Goal: Task Accomplishment & Management: Use online tool/utility

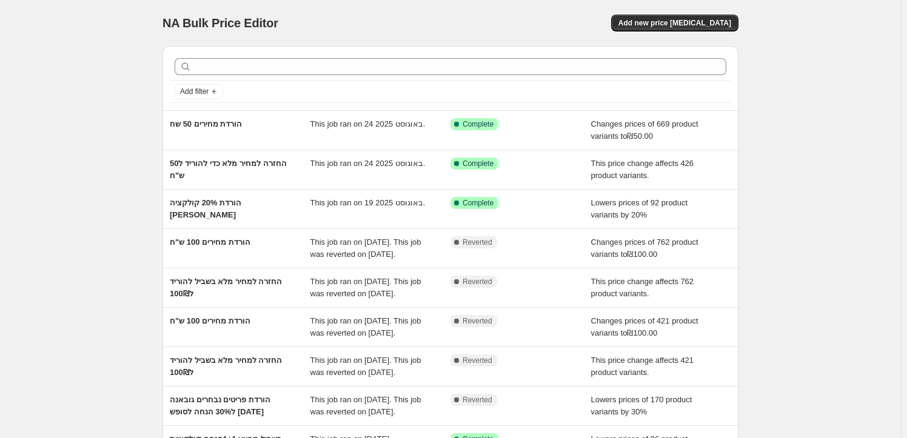
click at [138, 139] on div "NA Bulk Price Editor. This page is ready NA Bulk Price Editor Add new price [ME…" at bounding box center [450, 312] width 901 height 624
click at [72, 229] on div "NA Bulk Price Editor. This page is ready NA Bulk Price Editor Add new price [ME…" at bounding box center [450, 312] width 901 height 624
click at [58, 205] on div "NA Bulk Price Editor. This page is ready NA Bulk Price Editor Add new price [ME…" at bounding box center [450, 312] width 901 height 624
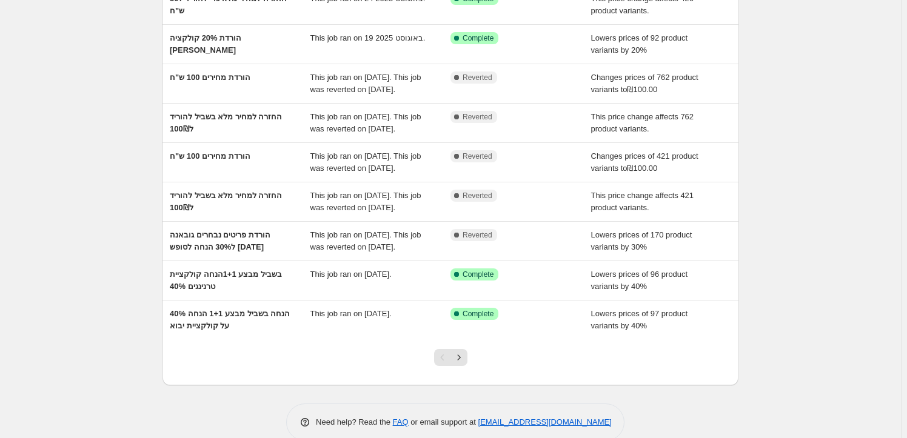
scroll to position [220, 0]
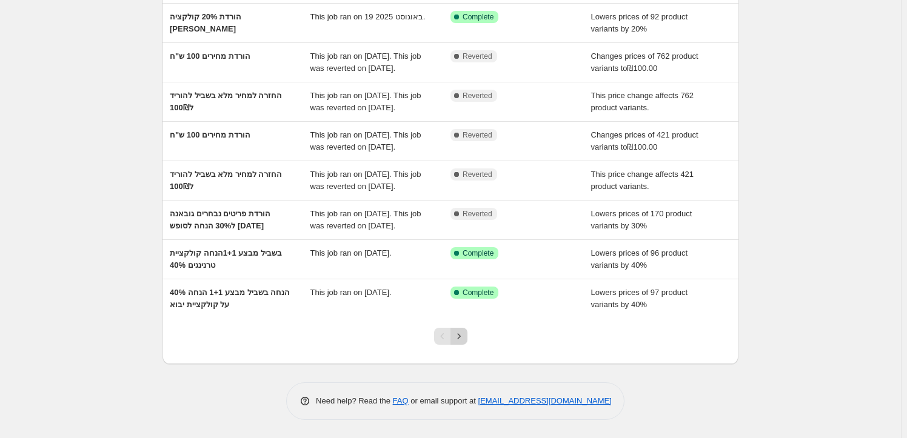
click at [465, 339] on icon "Next" at bounding box center [459, 336] width 12 height 12
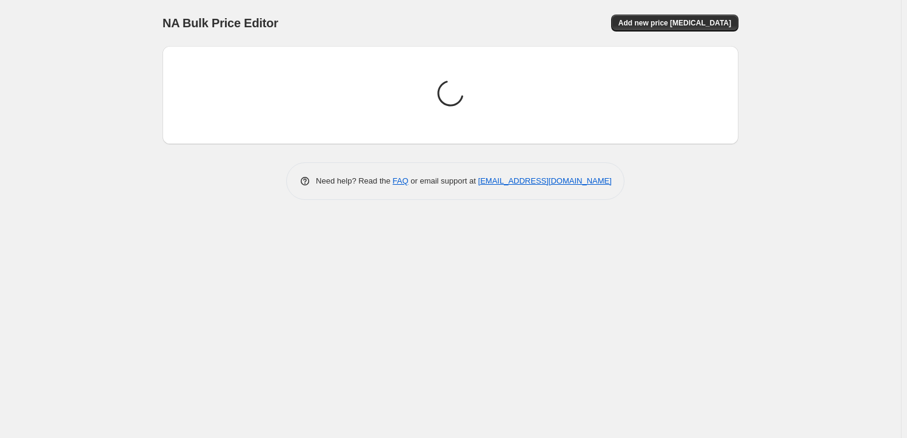
scroll to position [0, 0]
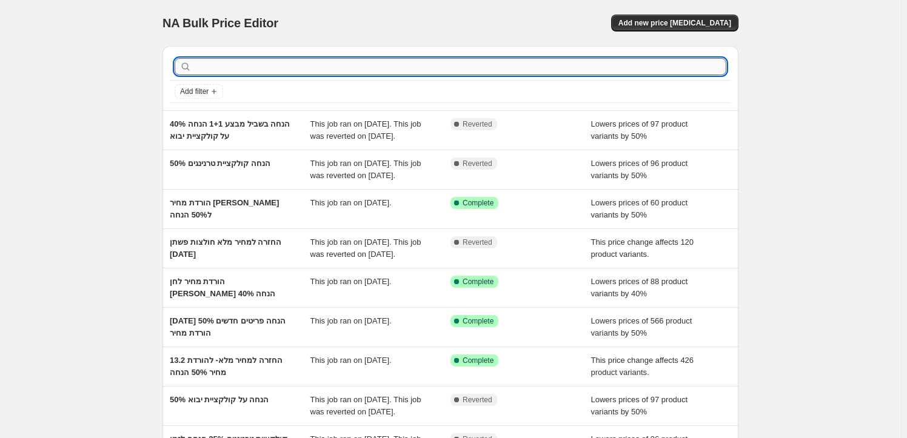
click at [241, 65] on input "text" at bounding box center [460, 66] width 532 height 17
type input "הורדת מחיר"
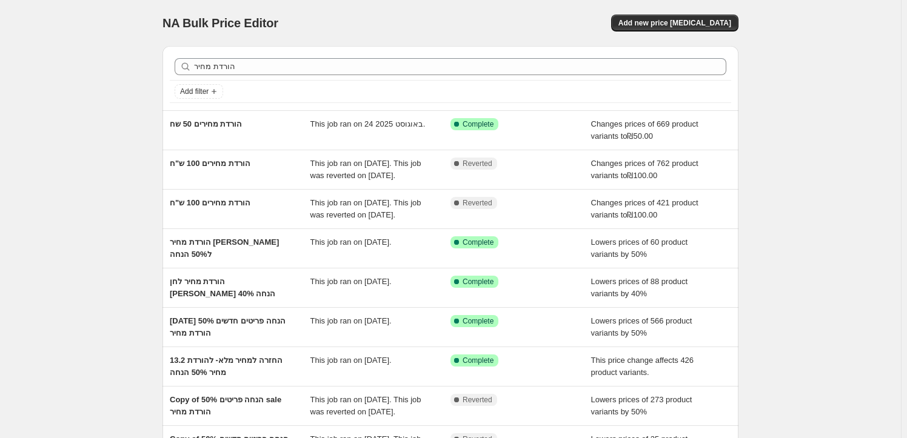
click at [112, 198] on div "NA Bulk Price Editor. This page is ready NA Bulk Price Editor Add new price cha…" at bounding box center [450, 312] width 901 height 624
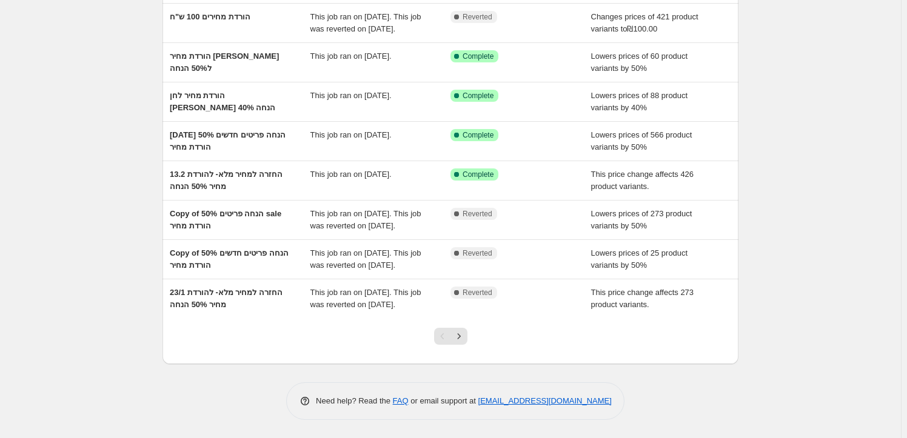
scroll to position [178, 0]
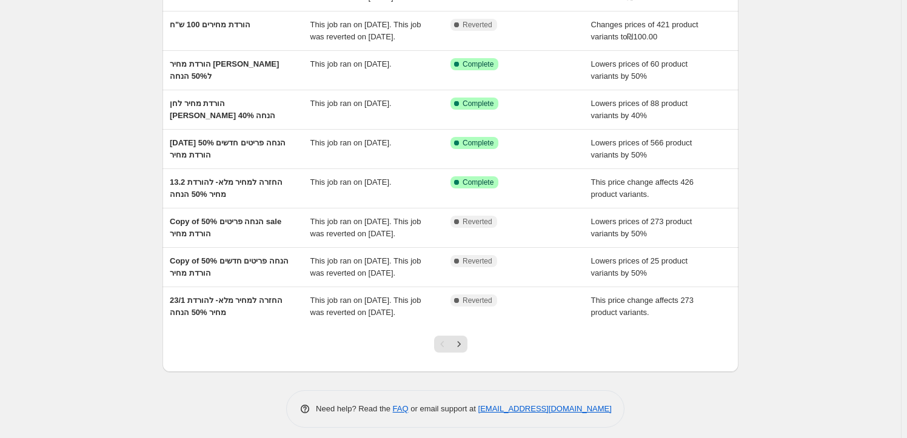
click at [103, 173] on div "NA Bulk Price Editor. This page is ready NA Bulk Price Editor Add new price cha…" at bounding box center [450, 134] width 901 height 624
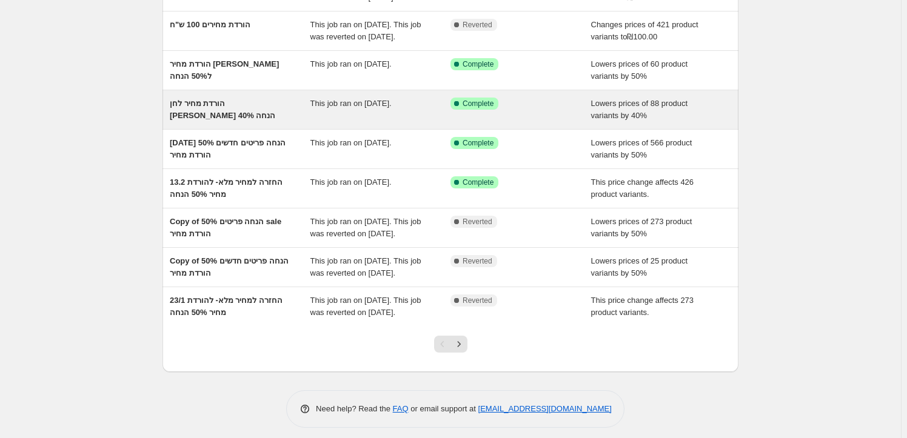
click at [282, 112] on div "הורדת מחיר לחן טל הנחה 40%" at bounding box center [240, 110] width 141 height 24
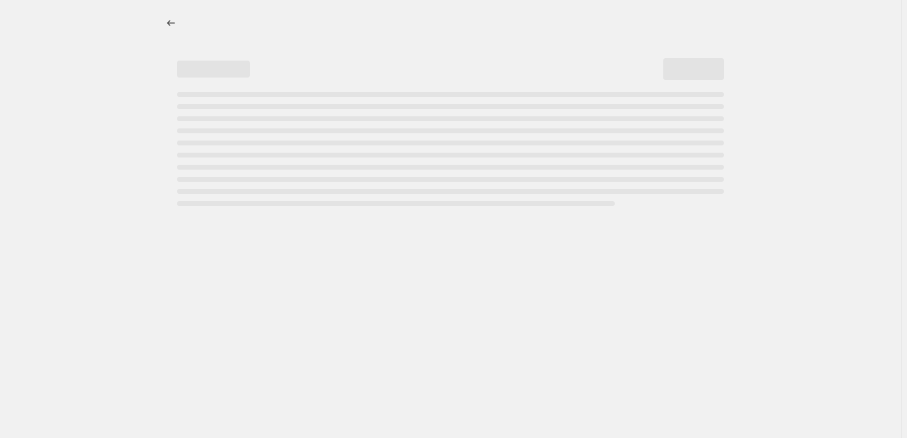
select select "percentage"
select select "collection"
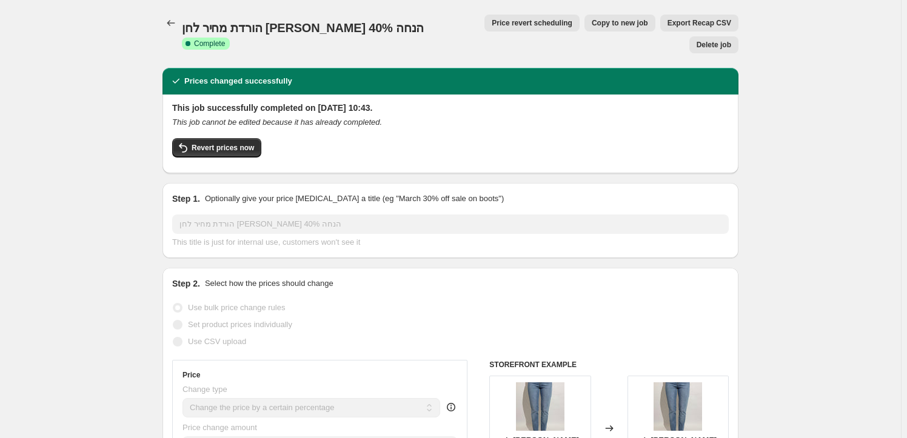
click at [179, 24] on button "Price change jobs" at bounding box center [170, 23] width 17 height 17
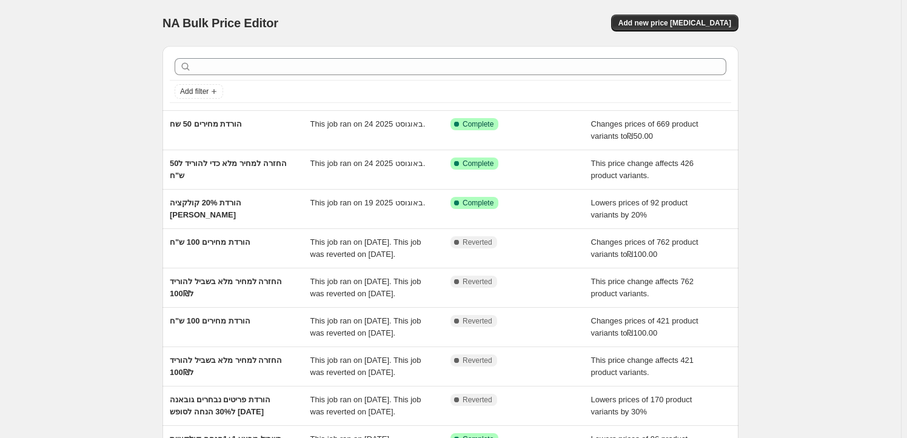
click at [809, 199] on div "NA Bulk Price Editor. This page is ready NA Bulk Price Editor Add new price [ME…" at bounding box center [450, 312] width 901 height 624
click at [85, 231] on div "NA Bulk Price Editor. This page is ready NA Bulk Price Editor Add new price [ME…" at bounding box center [450, 312] width 901 height 624
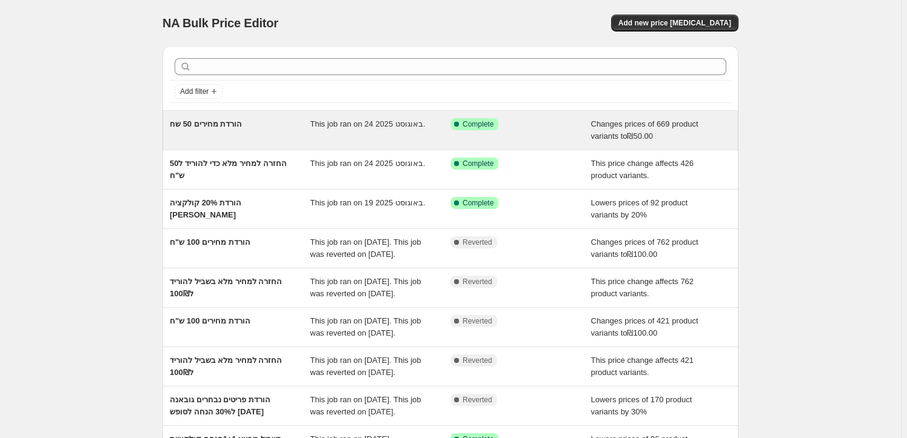
click at [216, 122] on span "הורדת מחירים 50 שח" at bounding box center [206, 123] width 72 height 9
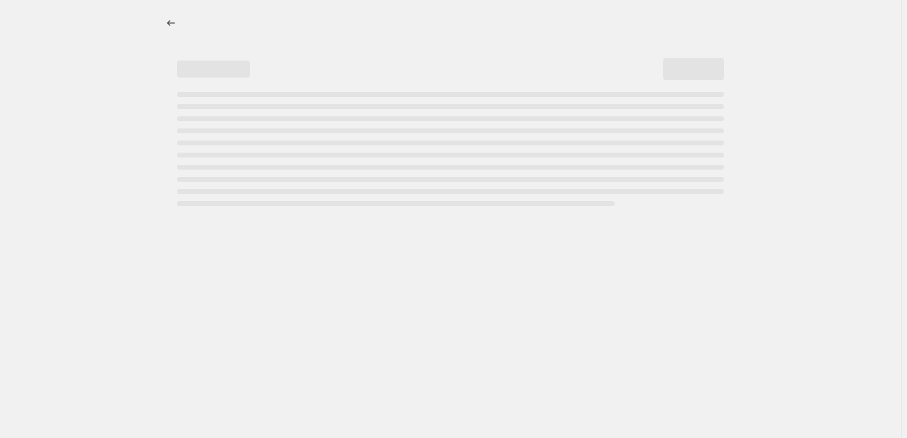
select select "collection"
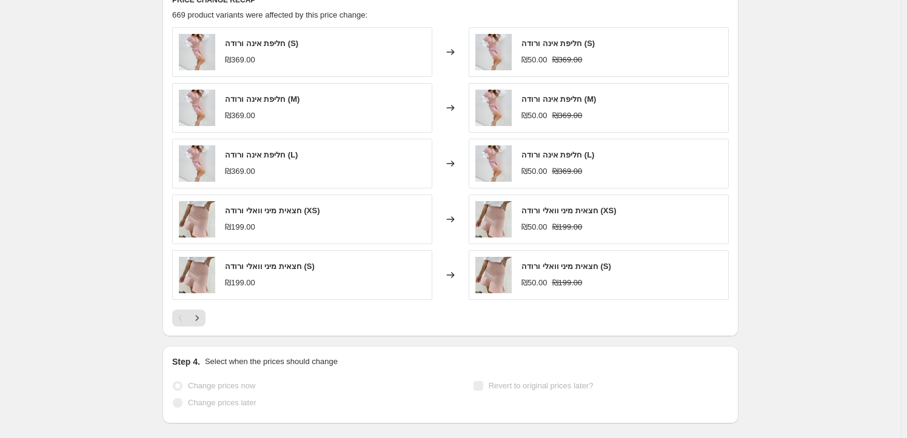
scroll to position [885, 0]
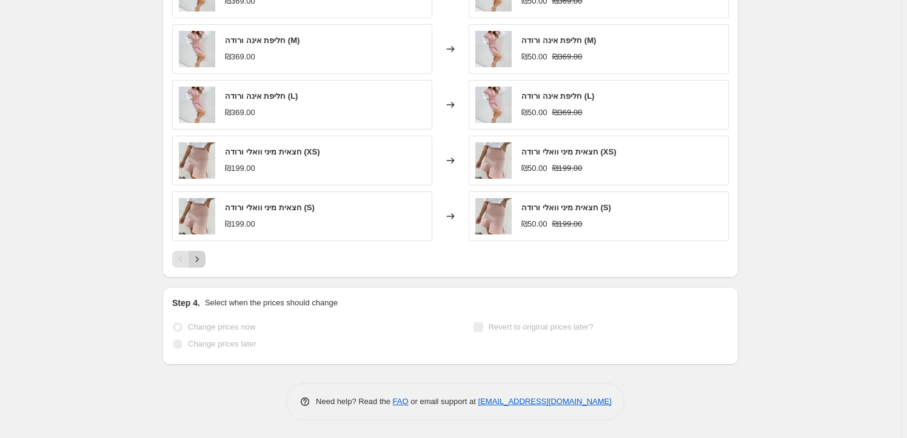
click at [195, 260] on icon "Next" at bounding box center [197, 259] width 12 height 12
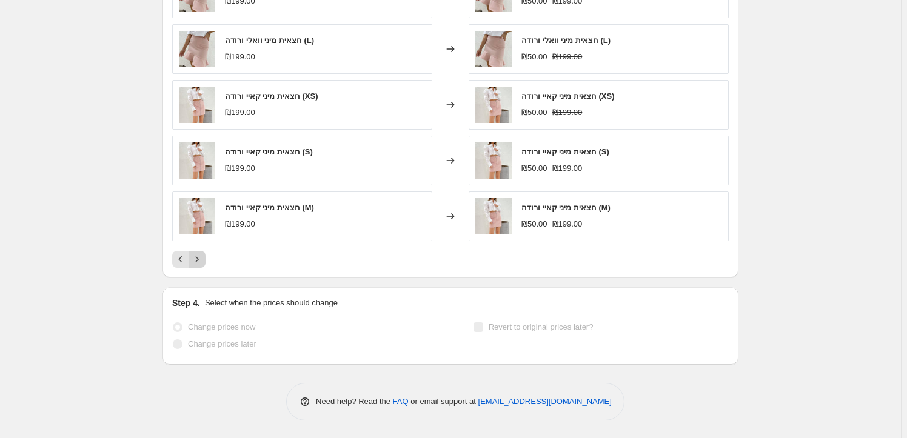
click at [201, 264] on icon "Next" at bounding box center [197, 259] width 12 height 12
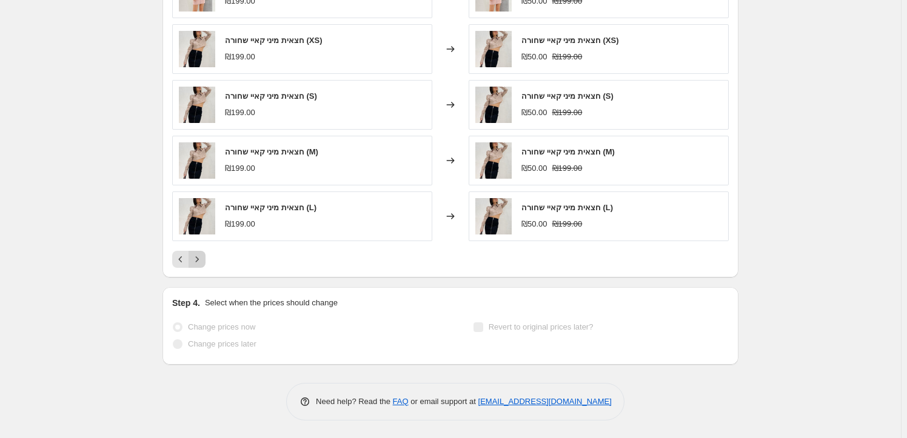
click at [201, 264] on icon "Next" at bounding box center [197, 259] width 12 height 12
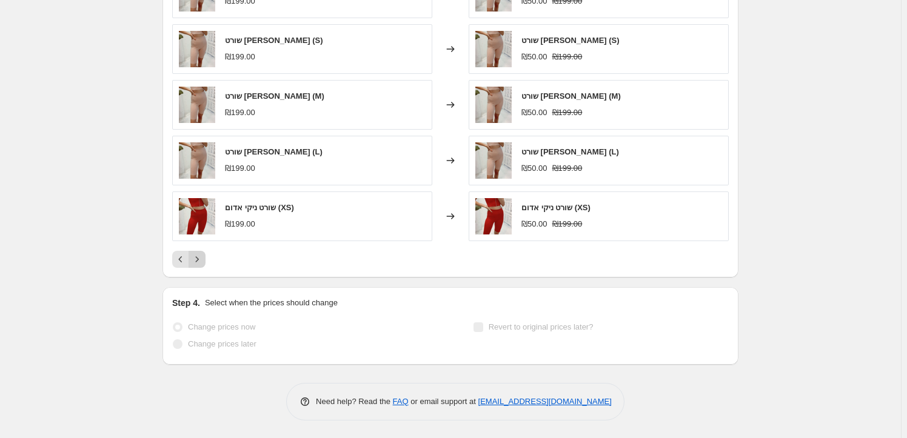
click at [201, 264] on icon "Next" at bounding box center [197, 259] width 12 height 12
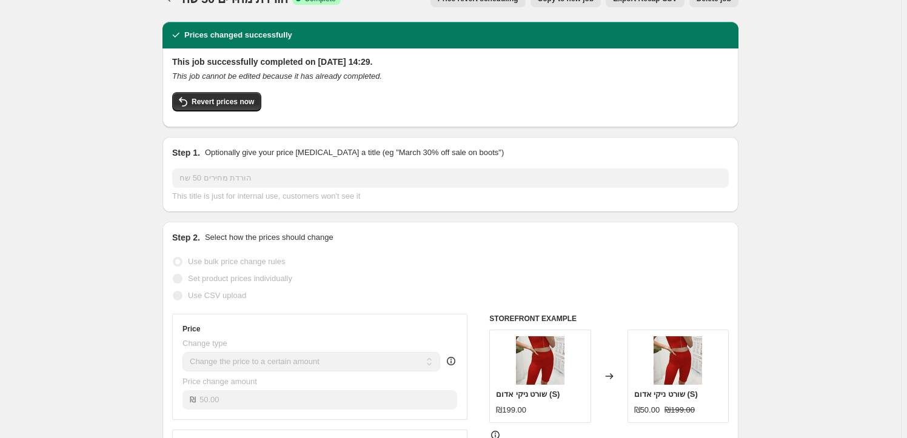
scroll to position [3, 0]
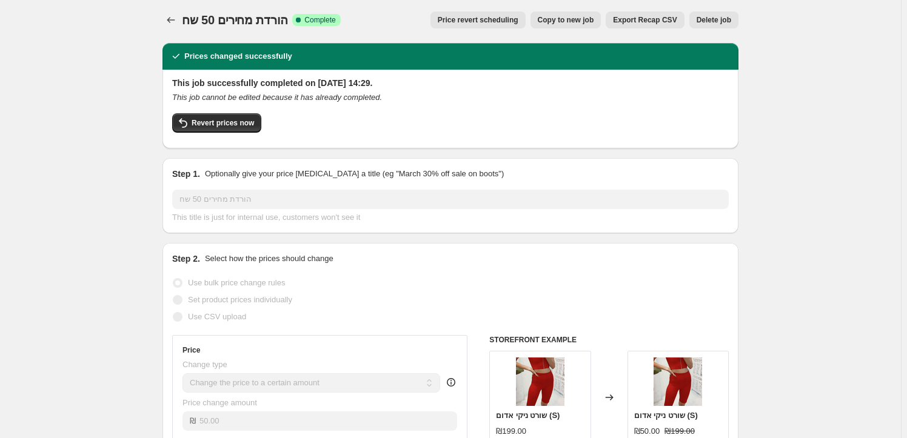
click at [170, 17] on icon "Price change jobs" at bounding box center [171, 20] width 12 height 12
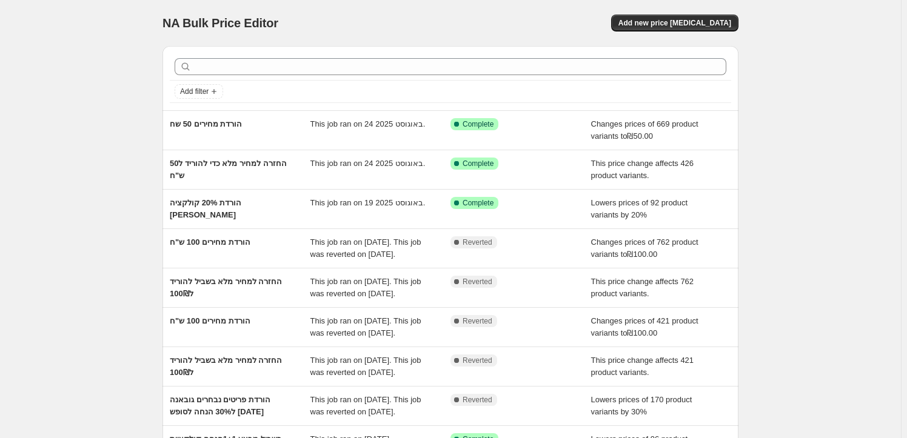
click at [75, 160] on div "NA Bulk Price Editor. This page is ready NA Bulk Price Editor Add new price [ME…" at bounding box center [450, 312] width 901 height 624
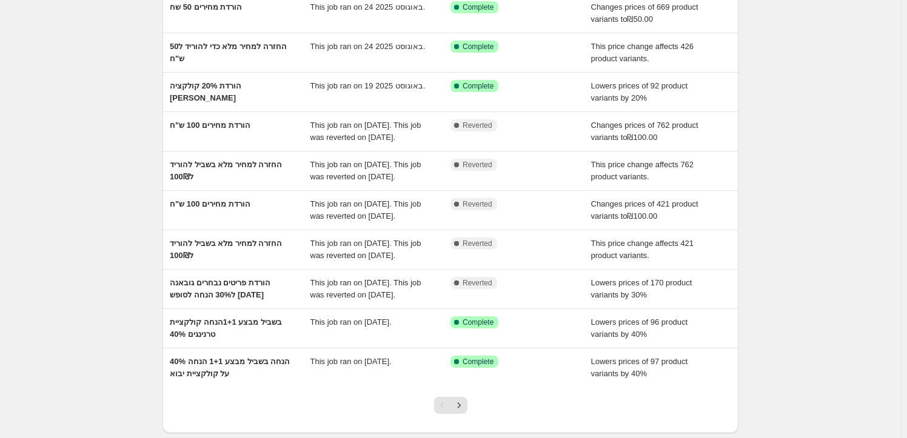
scroll to position [220, 0]
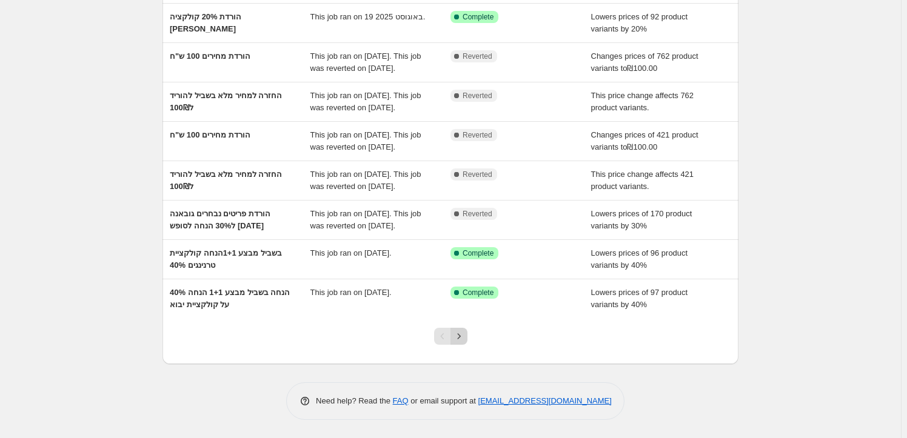
click at [459, 340] on icon "Next" at bounding box center [459, 336] width 12 height 12
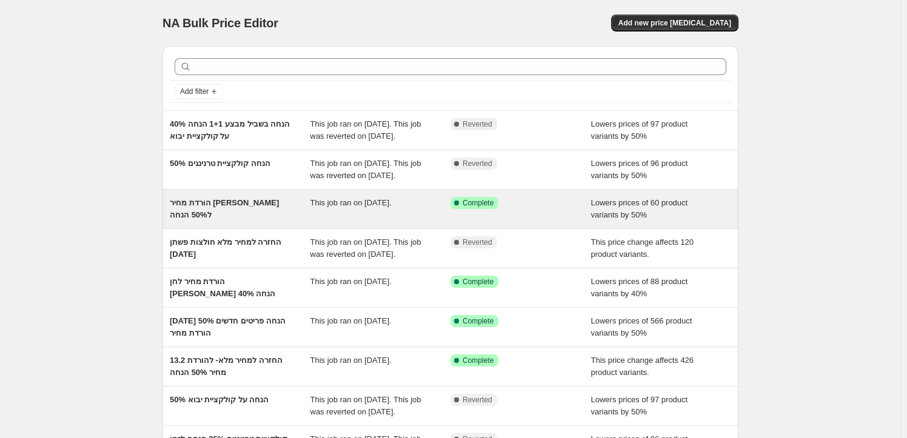
click at [202, 201] on span "הורדת מחיר רוקו ודונה ל50% הנחה" at bounding box center [224, 208] width 109 height 21
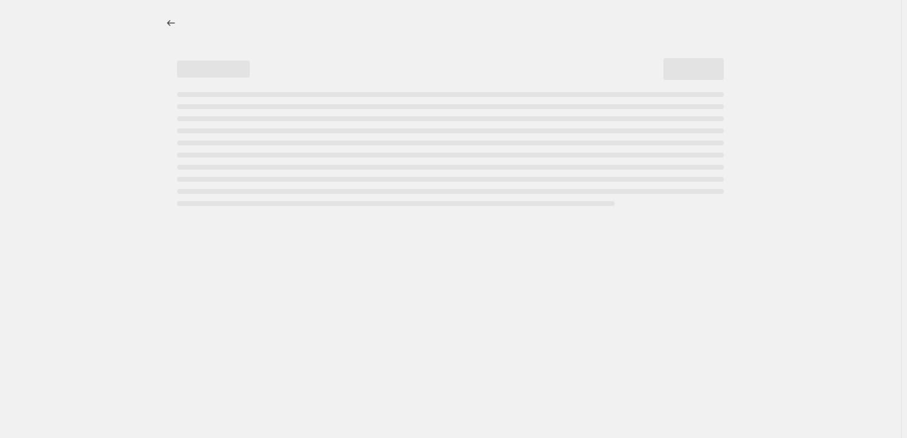
select select "percentage"
select select "collection"
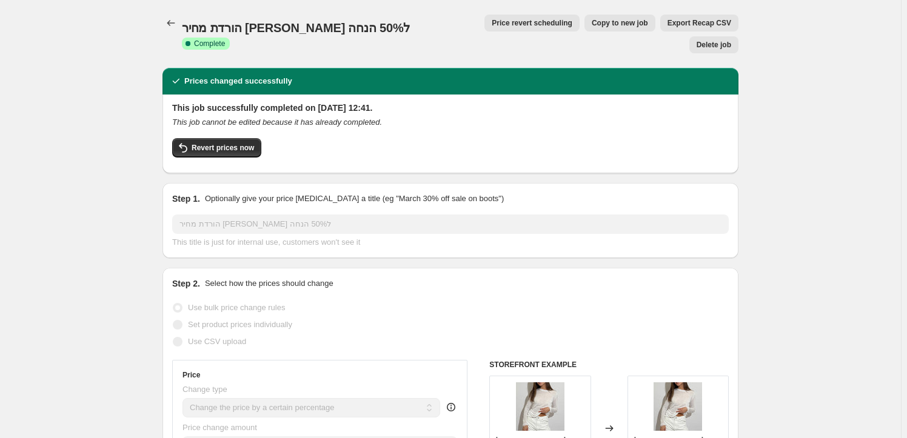
click at [169, 18] on icon "Price change jobs" at bounding box center [171, 23] width 12 height 12
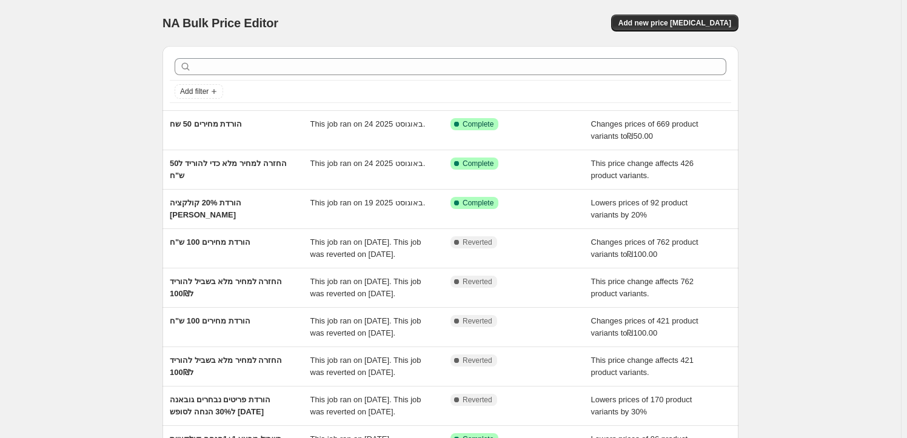
click at [86, 235] on div "NA Bulk Price Editor. This page is ready NA Bulk Price Editor Add new price [ME…" at bounding box center [450, 312] width 901 height 624
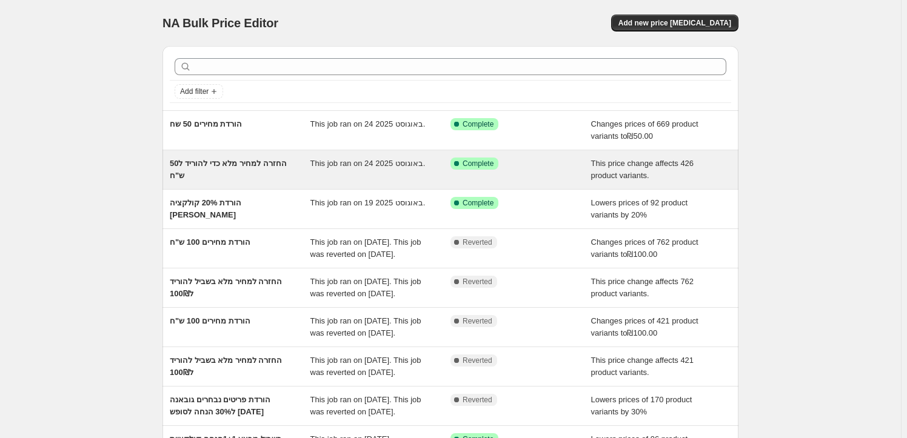
click at [227, 169] on div "החזרה למחיר מלא כדי להוריד ל50 ש"ח" at bounding box center [240, 170] width 141 height 24
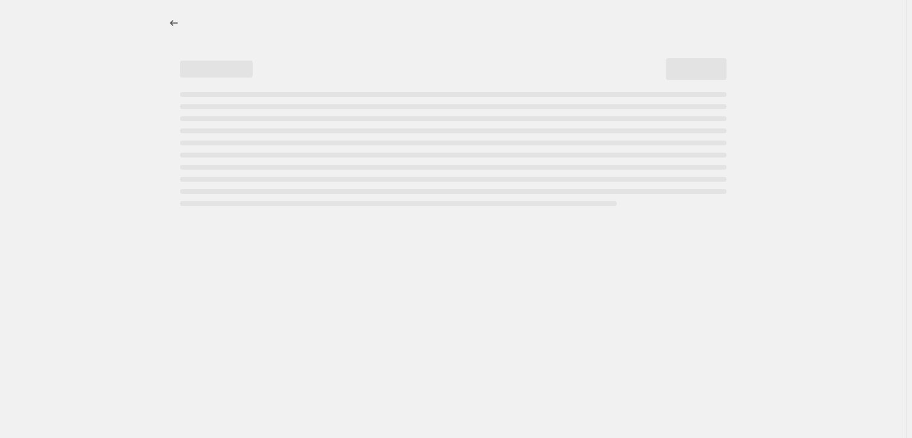
select select "ecap"
select select "remove"
select select "collection"
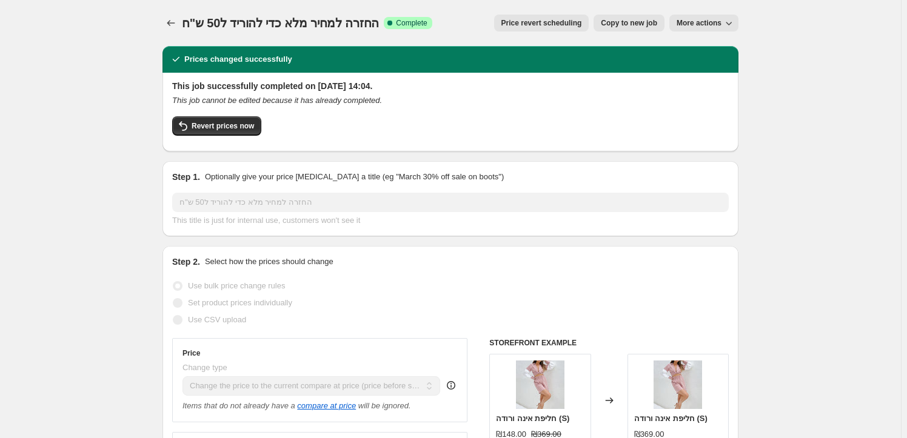
click at [642, 25] on span "Copy to new job" at bounding box center [629, 23] width 56 height 10
select select "ecap"
select select "remove"
select select "collection"
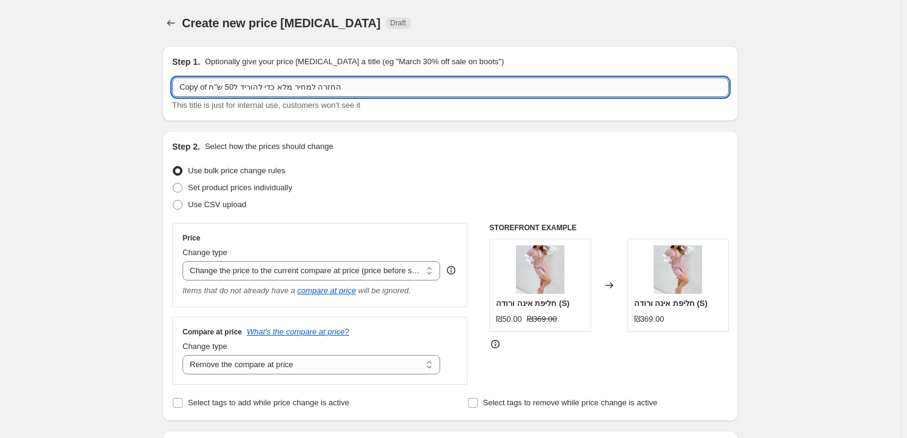
click at [287, 87] on input "Copy of החזרה למחיר מלא כדי להוריד ל50 ש"ח" at bounding box center [450, 87] width 556 height 19
type input "החזרה למחיר מלאה כדי להוריד ל50%"
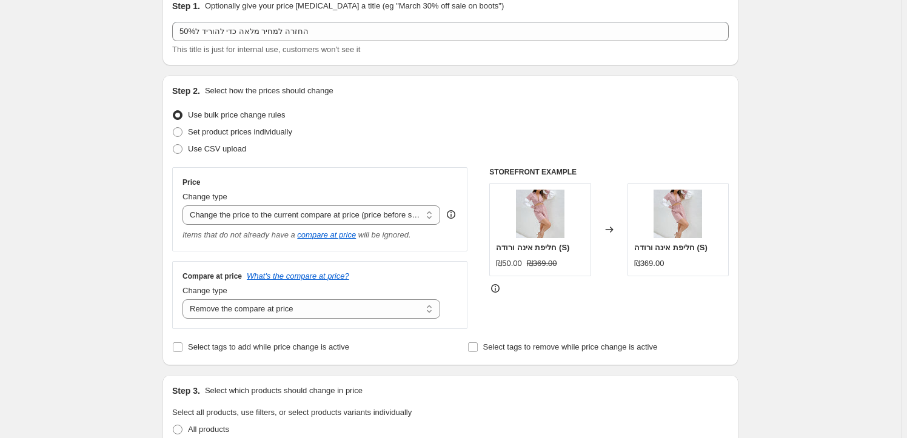
scroll to position [110, 0]
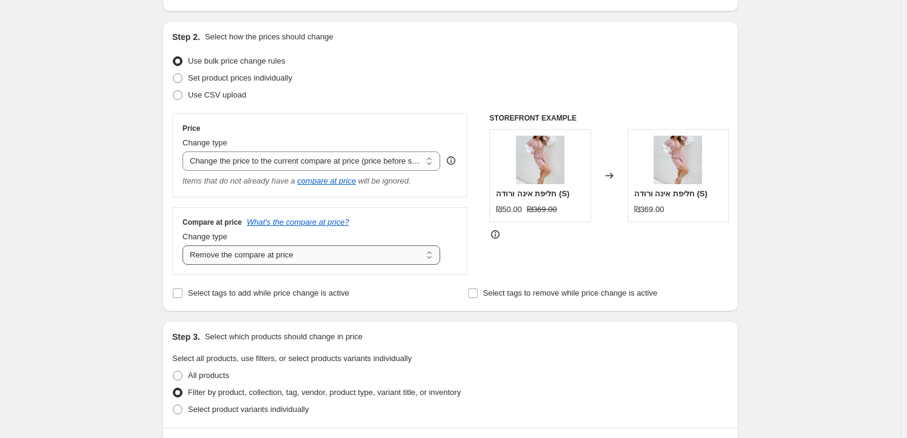
click at [238, 259] on select "Change the compare at price to the current price (sale) Change the compare at p…" at bounding box center [311, 254] width 258 height 19
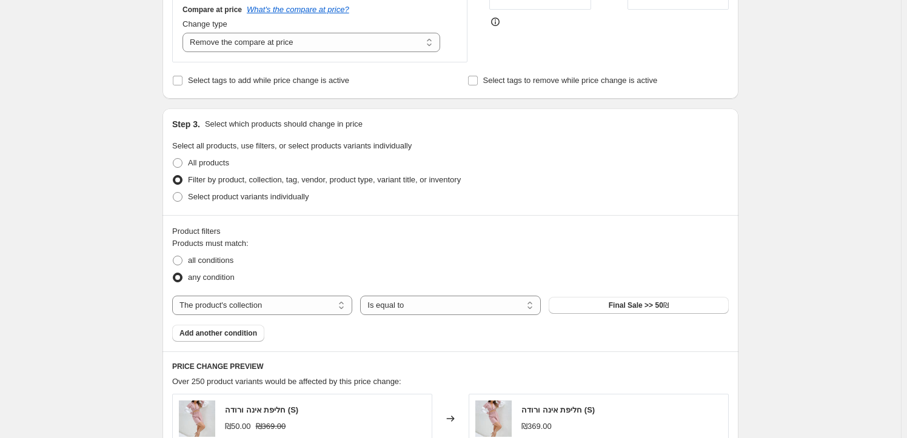
scroll to position [385, 0]
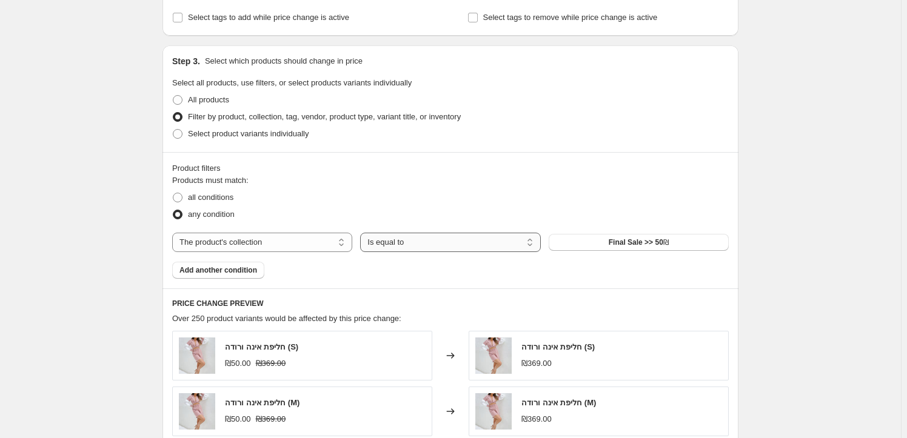
click at [449, 239] on select "Is equal to Is not equal to" at bounding box center [450, 242] width 180 height 19
click at [152, 278] on div "Create new price change job. This page is ready Create new price change job Dra…" at bounding box center [450, 221] width 605 height 1213
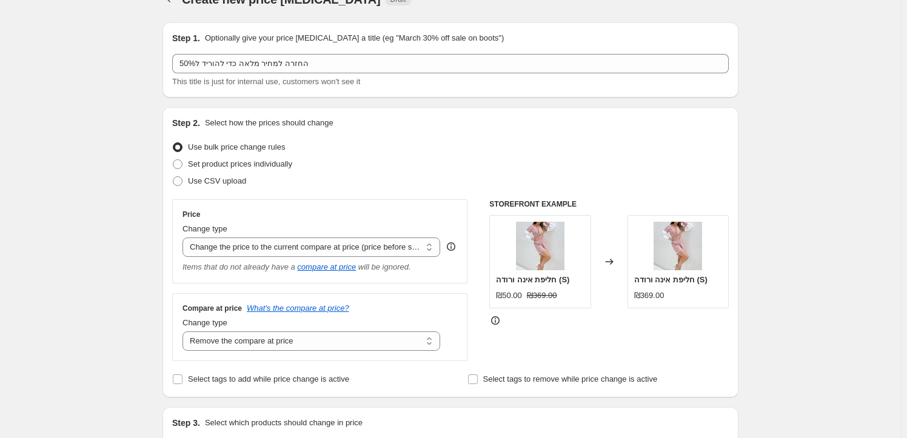
scroll to position [0, 0]
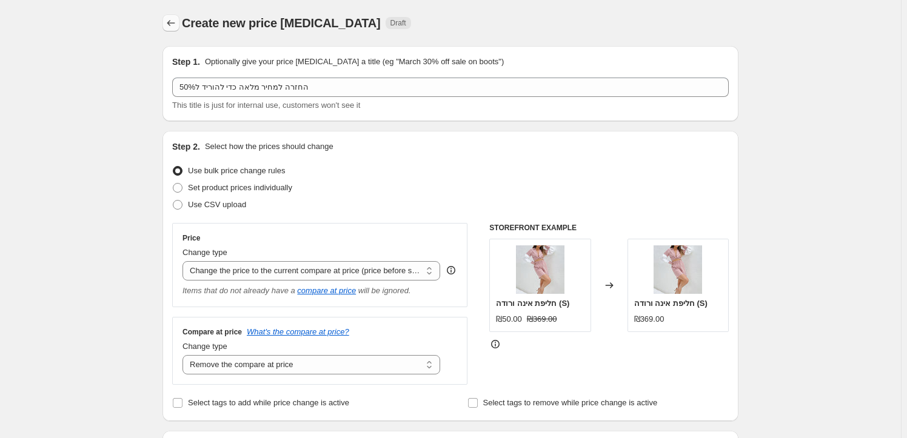
click at [173, 26] on icon "Price change jobs" at bounding box center [171, 23] width 12 height 12
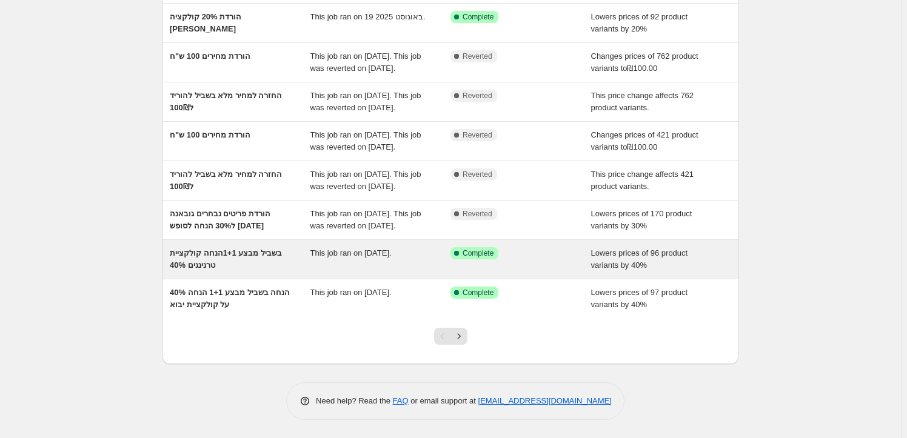
scroll to position [220, 0]
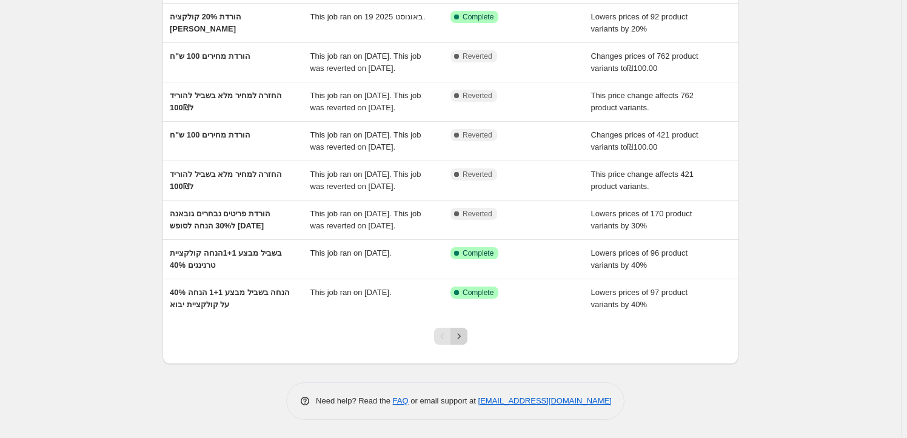
click at [458, 344] on button "Next" at bounding box center [458, 336] width 17 height 17
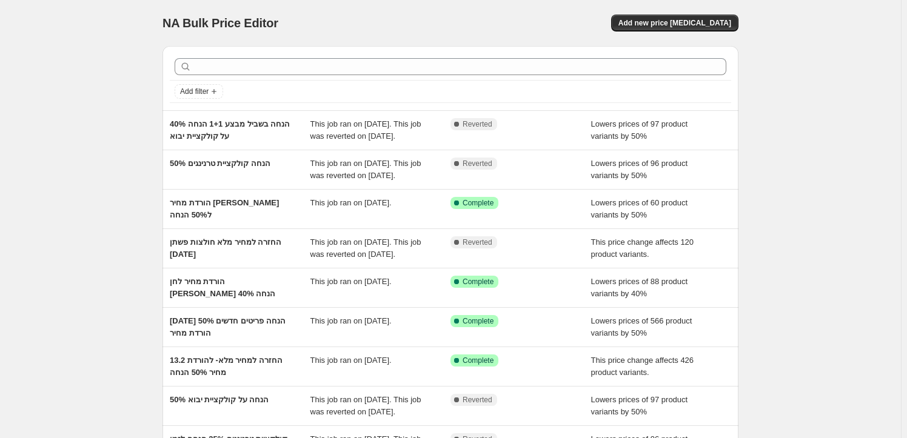
click at [79, 172] on div "NA Bulk Price Editor. This page is ready NA Bulk Price Editor Add new price cha…" at bounding box center [450, 312] width 901 height 624
click at [121, 253] on div "NA Bulk Price Editor. This page is ready NA Bulk Price Editor Add new price cha…" at bounding box center [450, 312] width 901 height 624
click at [95, 285] on div "NA Bulk Price Editor. This page is ready NA Bulk Price Editor Add new price cha…" at bounding box center [450, 312] width 901 height 624
click at [83, 152] on div "NA Bulk Price Editor. This page is ready NA Bulk Price Editor Add new price cha…" at bounding box center [450, 312] width 901 height 624
click at [91, 238] on div "NA Bulk Price Editor. This page is ready NA Bulk Price Editor Add new price cha…" at bounding box center [450, 312] width 901 height 624
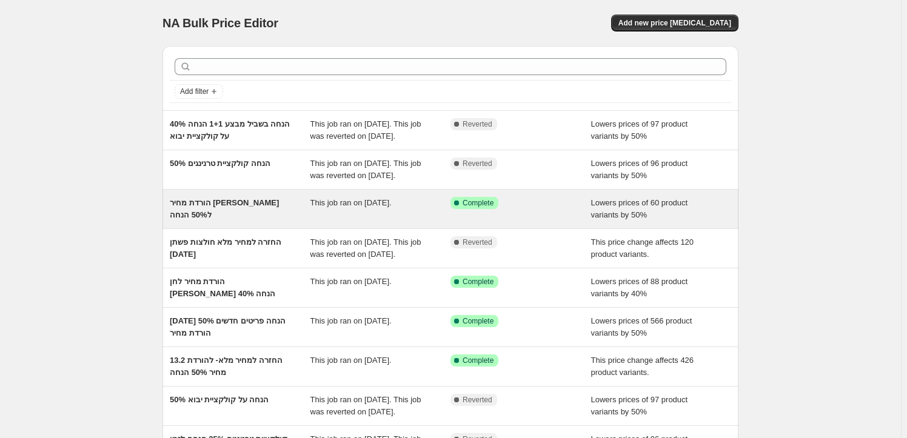
click at [187, 202] on span "הורדת מחיר רוקו ודונה ל50% הנחה" at bounding box center [224, 208] width 109 height 21
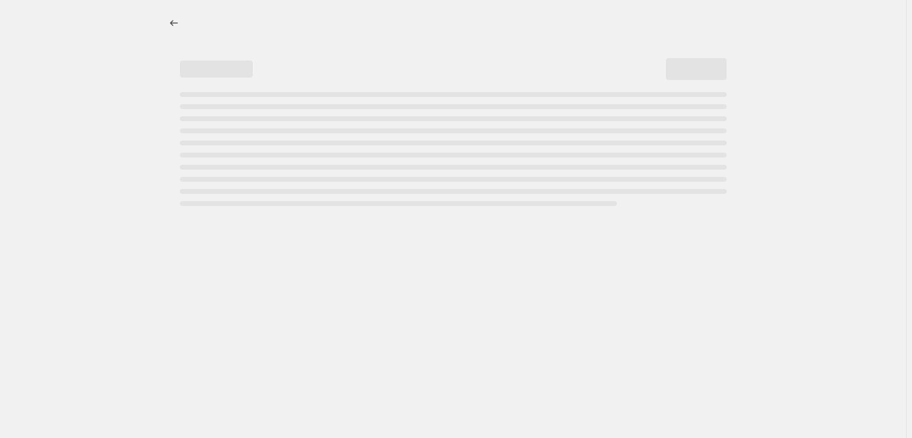
select select "percentage"
select select "collection"
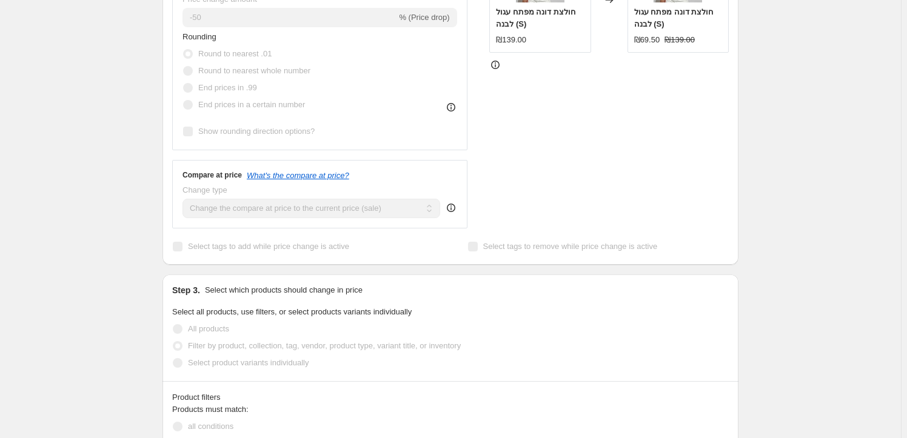
scroll to position [441, 0]
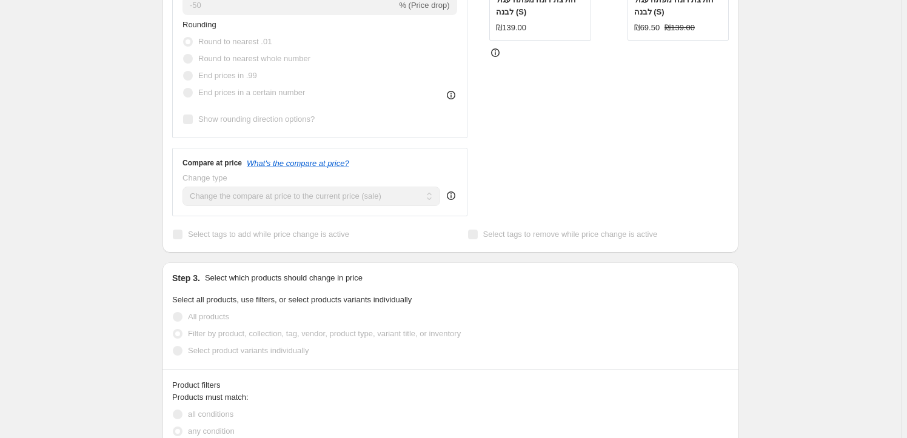
click at [124, 195] on div "הורדת מחיר רוקו ודונה ל50% הנחה. This page is ready הורדת מחיר רוקו ודונה ל50% …" at bounding box center [450, 288] width 901 height 1458
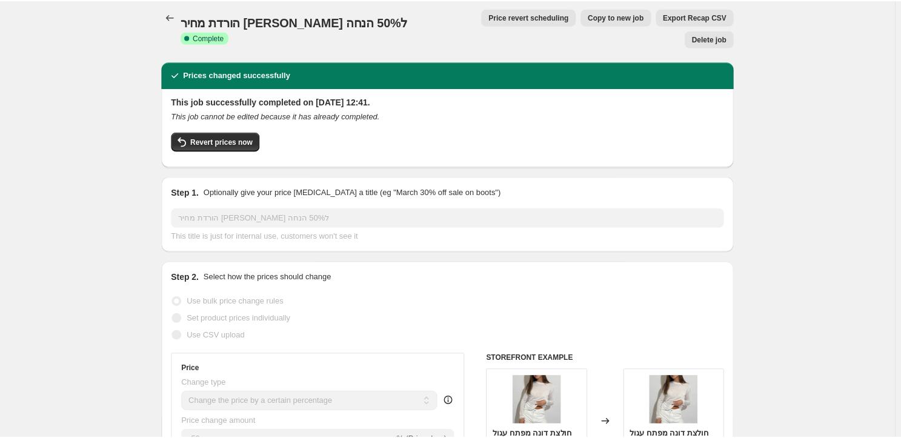
scroll to position [0, 0]
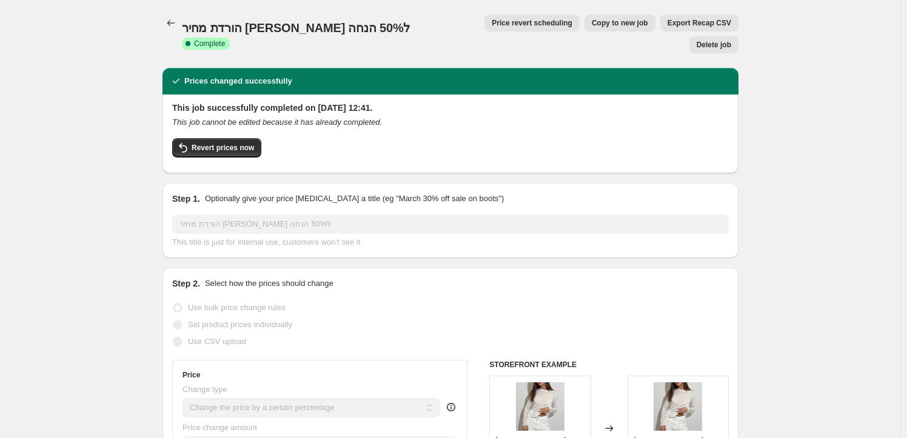
click at [173, 20] on icon "Price change jobs" at bounding box center [171, 23] width 12 height 12
